Goal: Obtain resource: Obtain resource

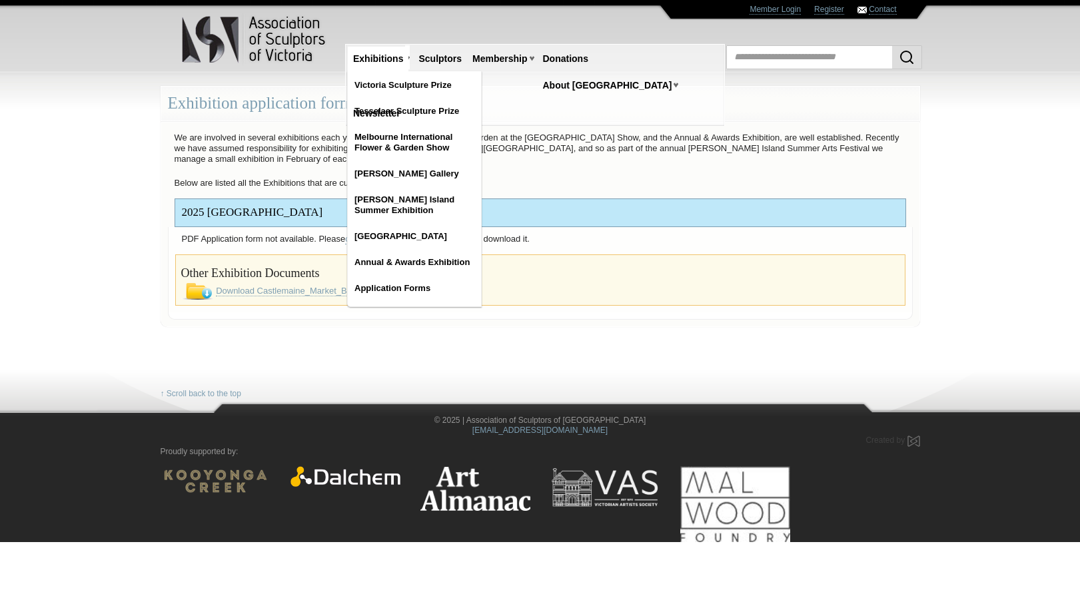
click at [385, 59] on link "Exhibitions" at bounding box center [378, 59] width 61 height 25
click at [429, 288] on link "Application Forms" at bounding box center [414, 288] width 133 height 24
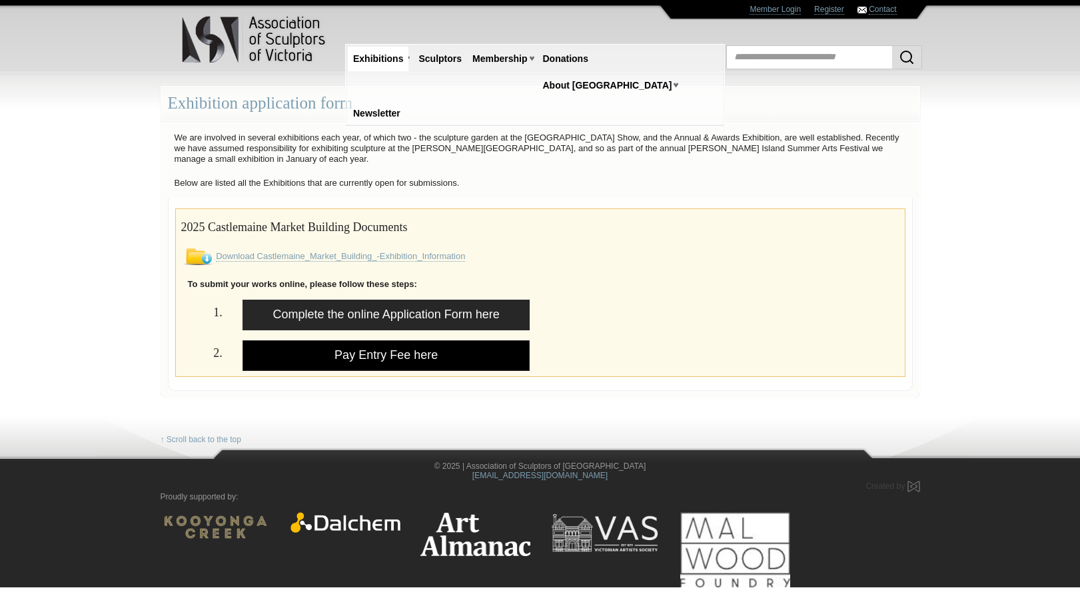
click at [403, 355] on link "Pay Entry Fee here" at bounding box center [386, 355] width 288 height 31
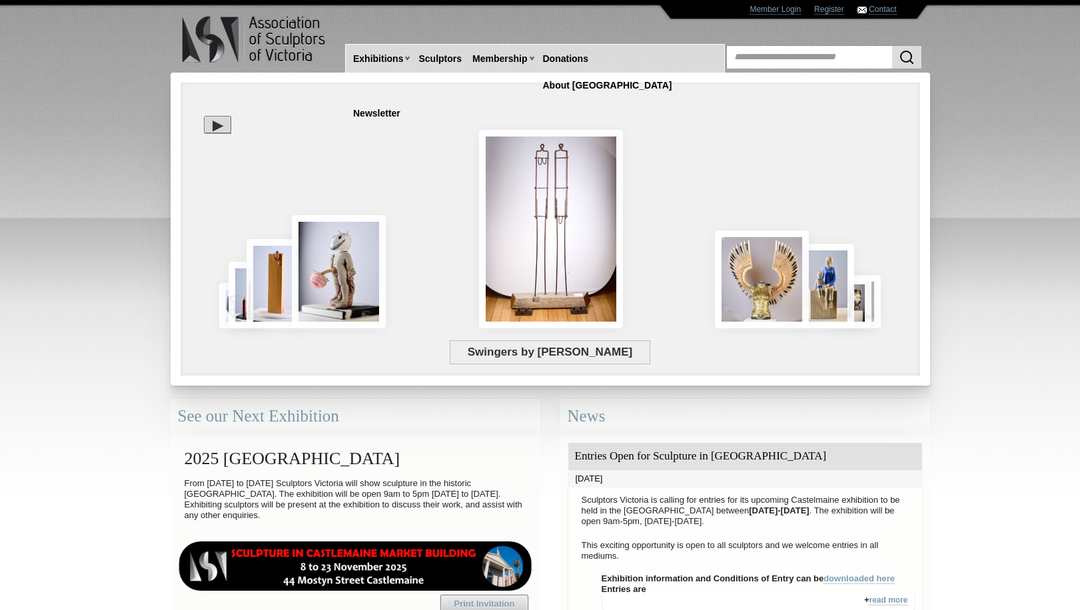
click at [358, 258] on div "Swingers by Paul Elsasser" at bounding box center [478, 279] width 577 height 121
click at [330, 272] on div "Swingers by Paul Elsasser" at bounding box center [478, 279] width 577 height 121
click at [318, 264] on div "Swingers by Paul Elsasser" at bounding box center [478, 279] width 577 height 121
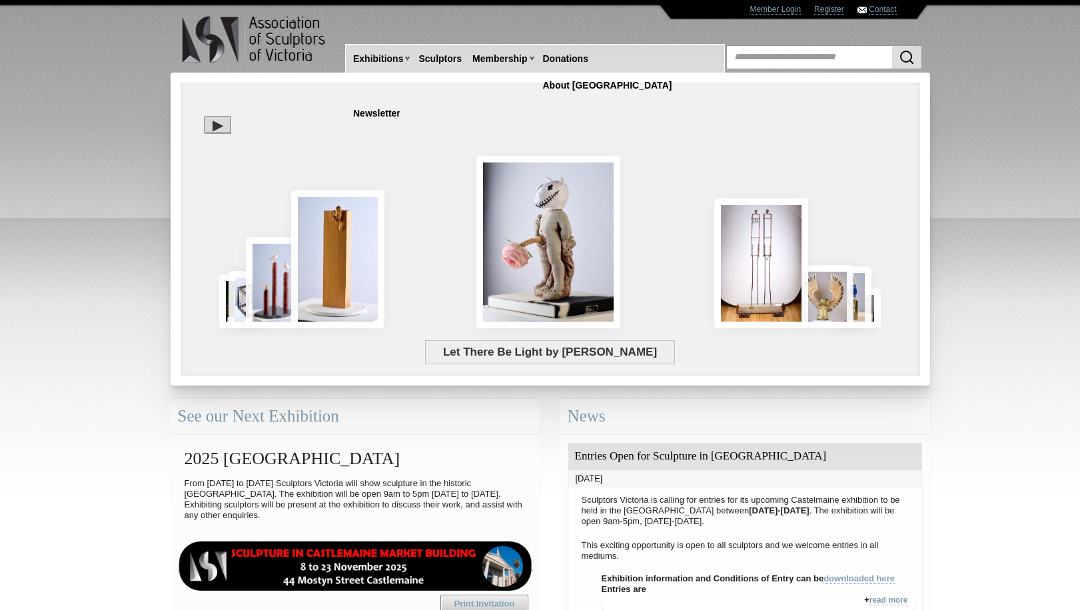
click at [533, 352] on span "Let There Be Light by Chris McDonald" at bounding box center [549, 352] width 249 height 24
click at [594, 354] on span "Let There Be Light by Chris McDonald" at bounding box center [549, 352] width 249 height 24
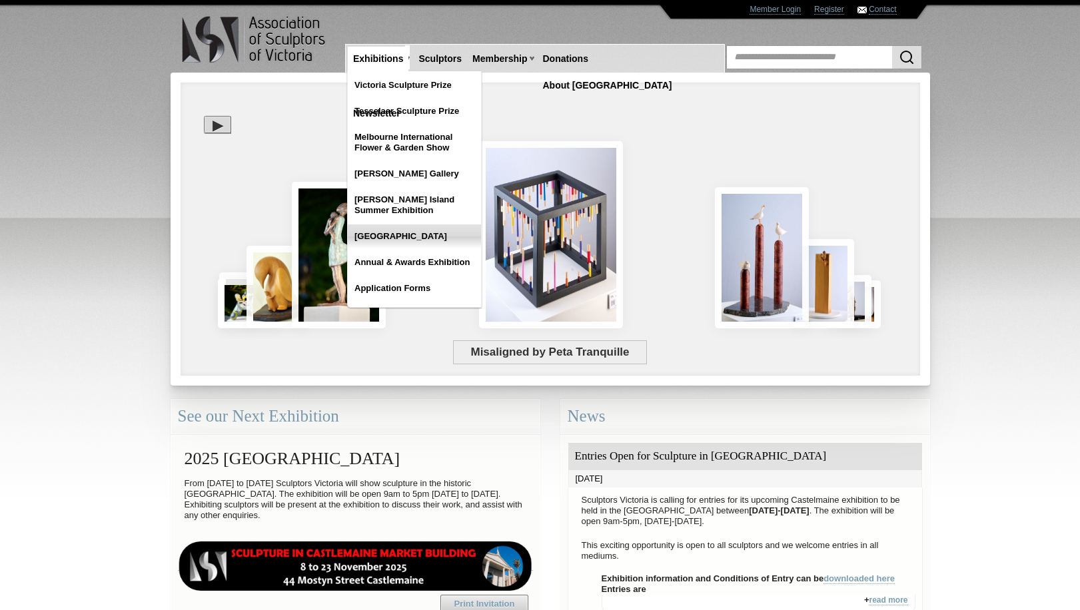
click at [376, 234] on link "[GEOGRAPHIC_DATA]" at bounding box center [414, 236] width 133 height 24
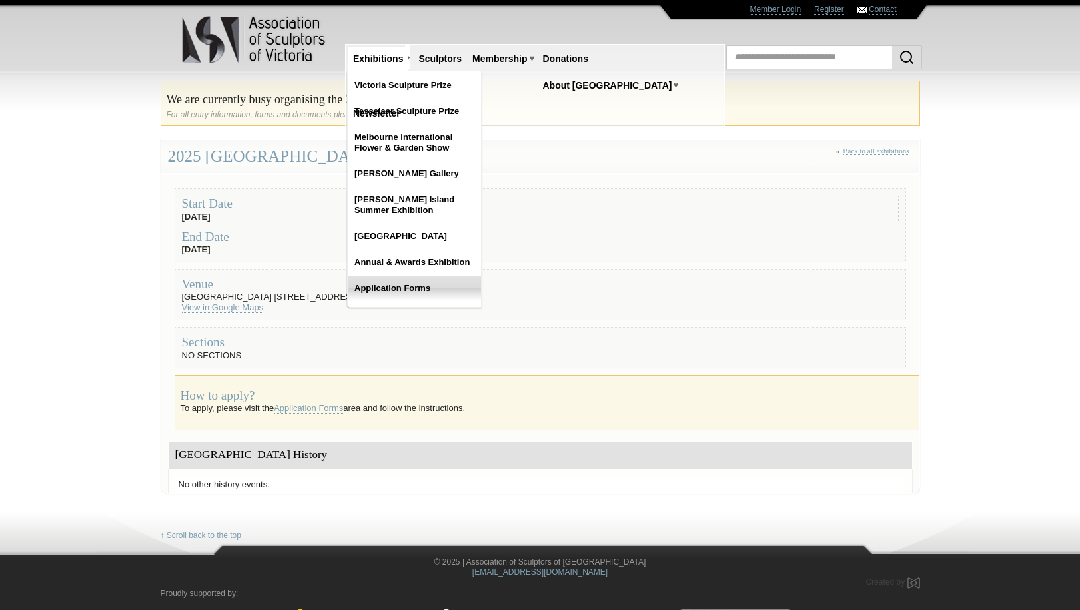
click at [378, 294] on link "Application Forms" at bounding box center [414, 288] width 133 height 24
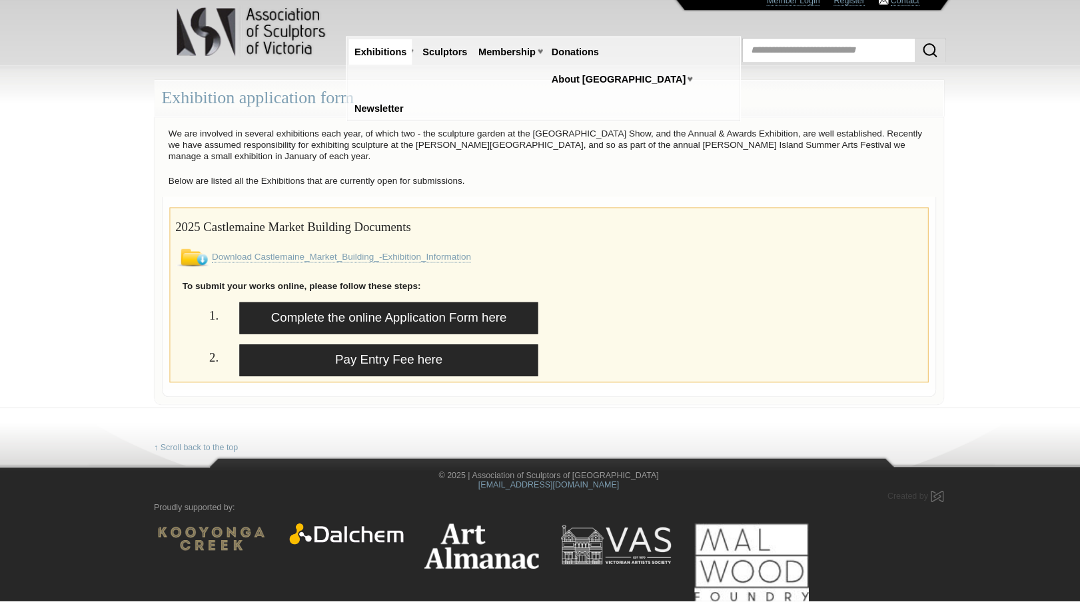
drag, startPoint x: 423, startPoint y: 218, endPoint x: 155, endPoint y: 224, distance: 268.5
click at [168, 224] on div "2025 Castlemaine Market Building Documents Download Castlemaine_Market_Building…" at bounding box center [540, 290] width 745 height 185
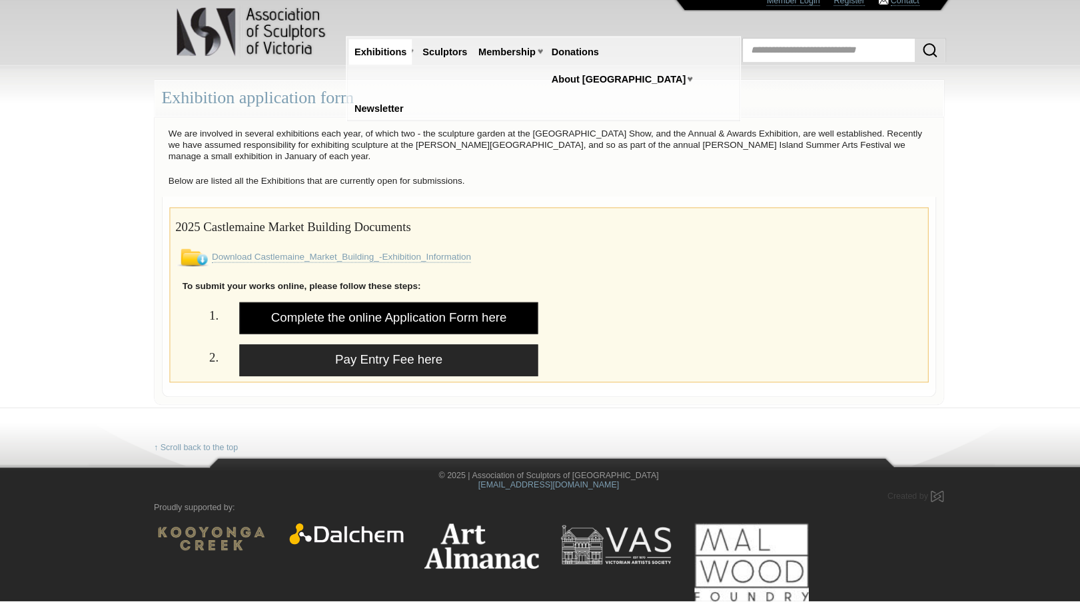
click at [372, 306] on link "Complete the online Application Form here" at bounding box center [386, 315] width 288 height 31
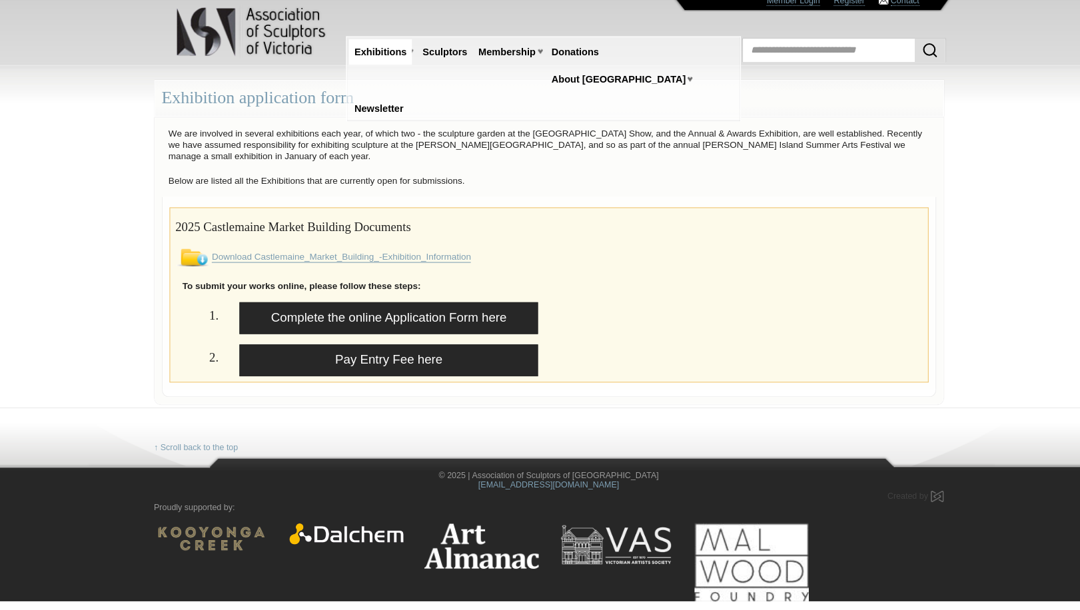
click at [280, 251] on link "Download Castlemaine_Market_Building_-Exhibition_Information" at bounding box center [340, 256] width 249 height 11
